Goal: Task Accomplishment & Management: Manage account settings

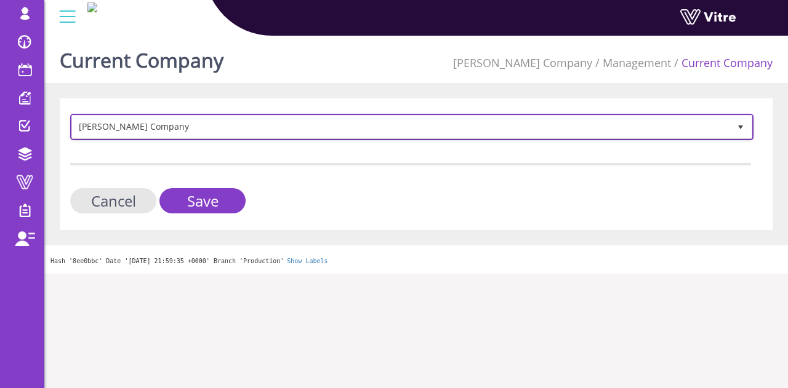
click at [214, 120] on span "[PERSON_NAME] Company" at bounding box center [400, 127] width 657 height 22
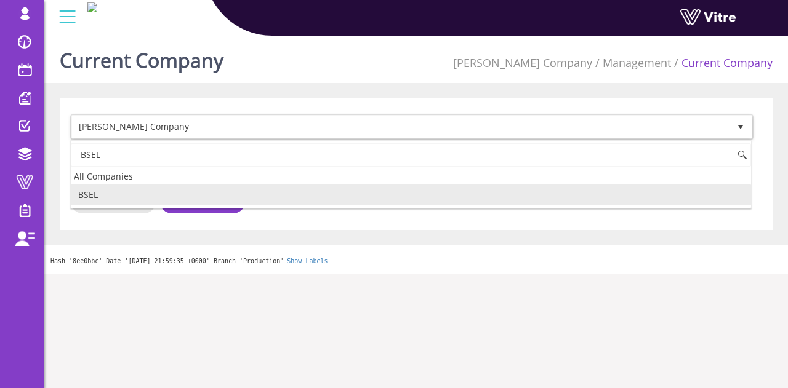
click at [425, 199] on li "BSEL" at bounding box center [411, 195] width 680 height 21
type input "BSEL"
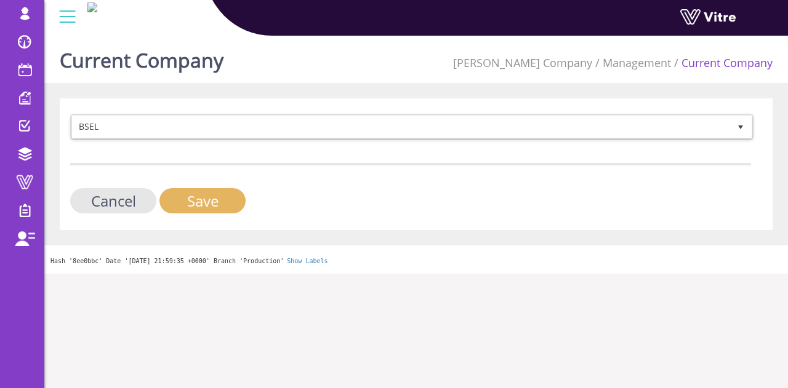
click at [234, 191] on input "Save" at bounding box center [202, 200] width 86 height 25
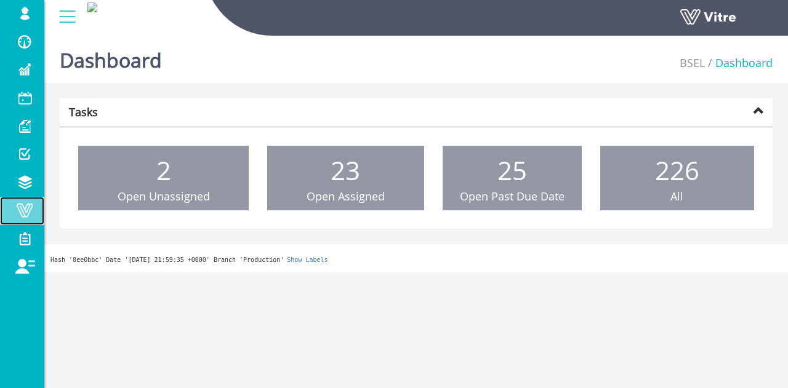
click at [31, 207] on span at bounding box center [24, 210] width 31 height 15
